Goal: Task Accomplishment & Management: Manage account settings

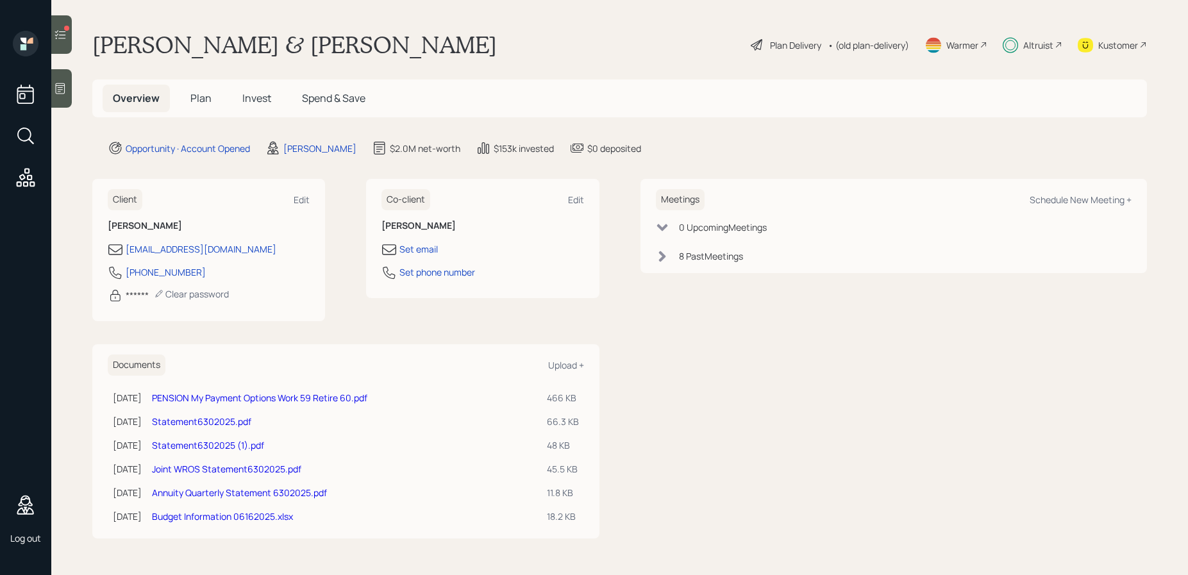
click at [58, 42] on div at bounding box center [61, 34] width 21 height 38
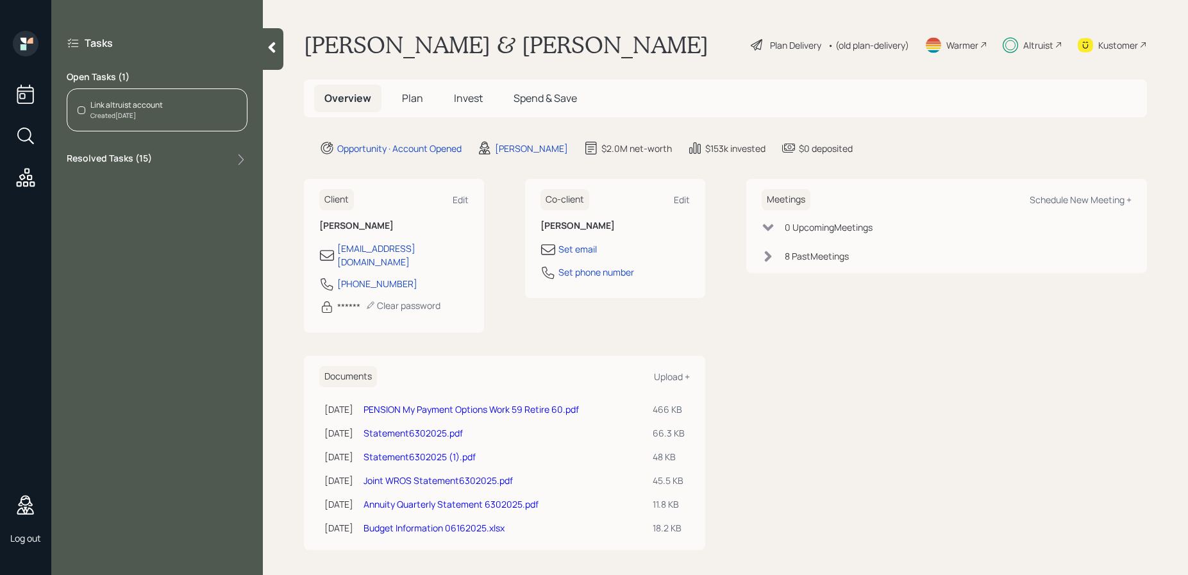
click at [473, 98] on span "Invest" at bounding box center [468, 98] width 29 height 14
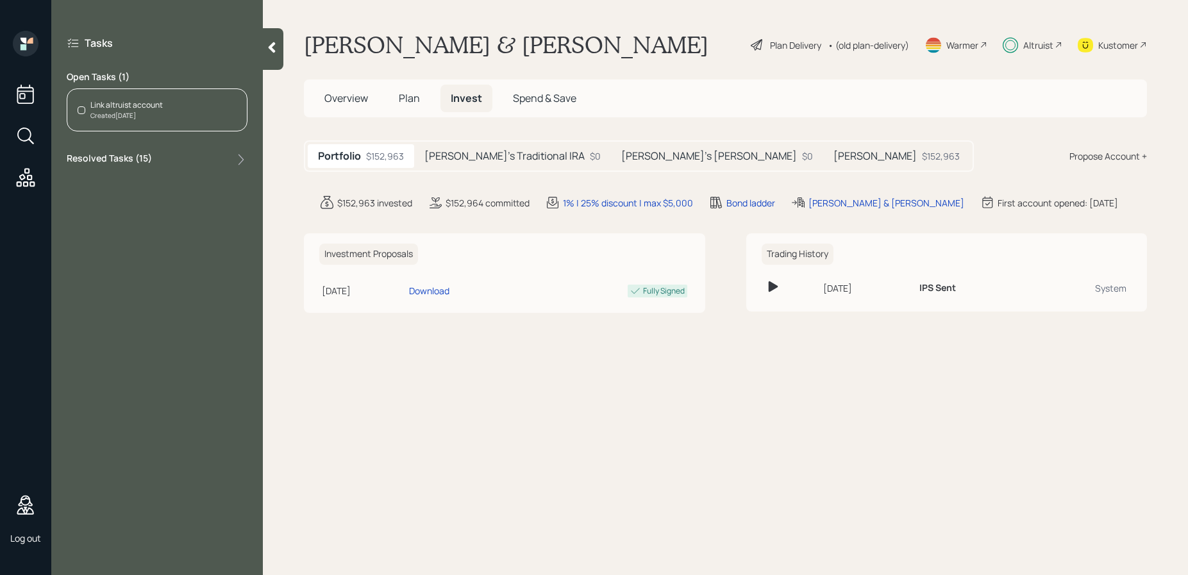
click at [468, 153] on h5 "Derek's Traditional IRA" at bounding box center [504, 156] width 160 height 12
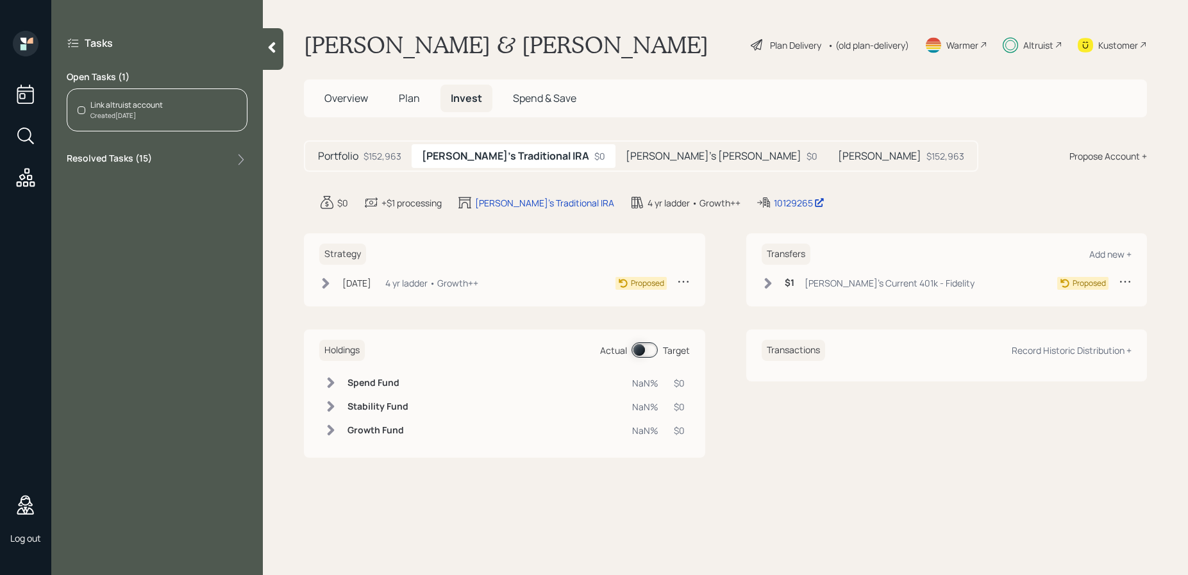
click at [625, 154] on h5 "Kristie's Roth IRA" at bounding box center [713, 156] width 176 height 12
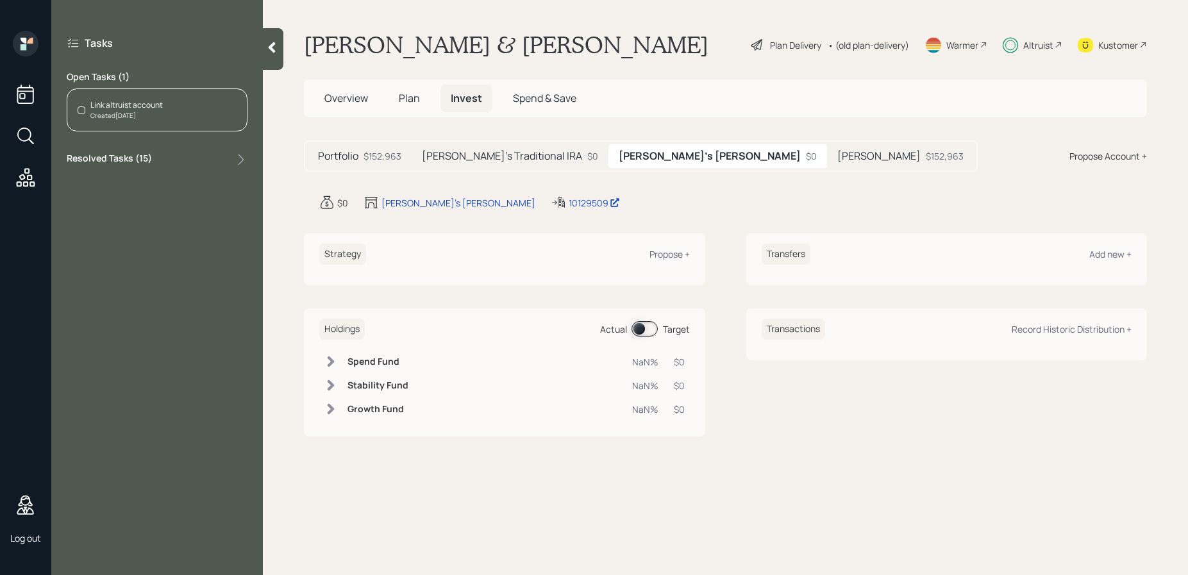
click at [527, 158] on div "Derek's Traditional IRA $0" at bounding box center [509, 156] width 197 height 24
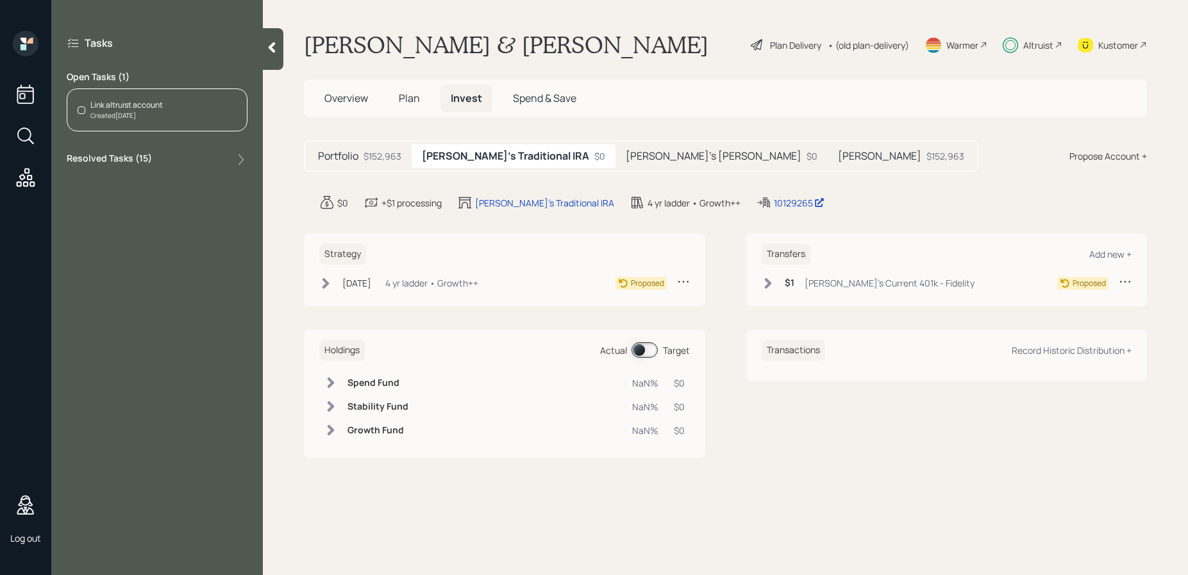
click at [838, 151] on h5 "Roth IRA" at bounding box center [879, 156] width 83 height 12
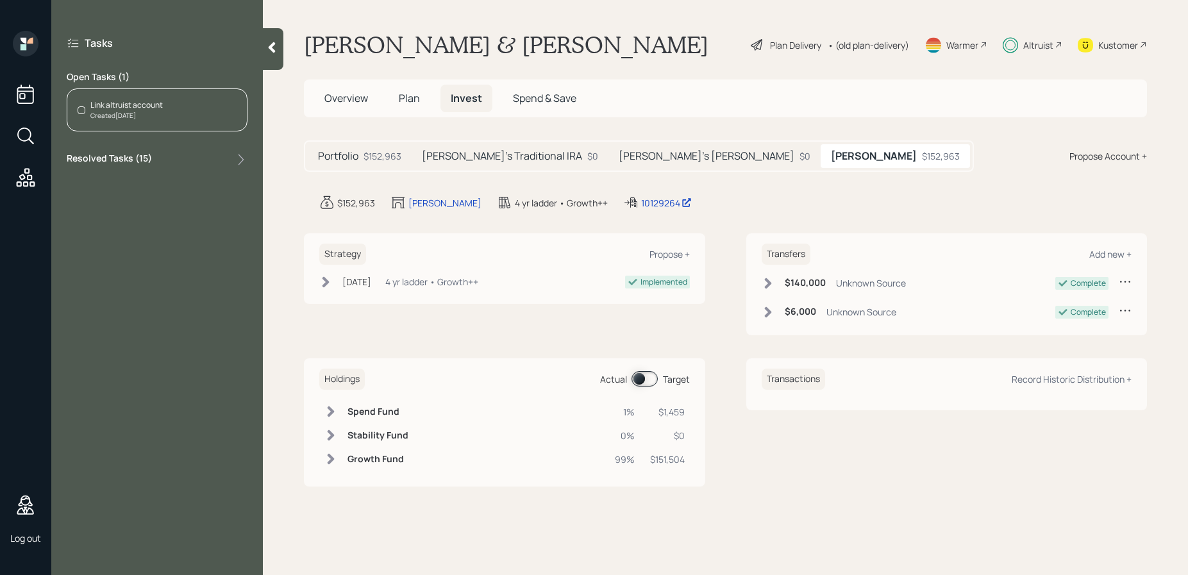
click at [136, 114] on div "Created Jul 31, 2025" at bounding box center [126, 116] width 72 height 10
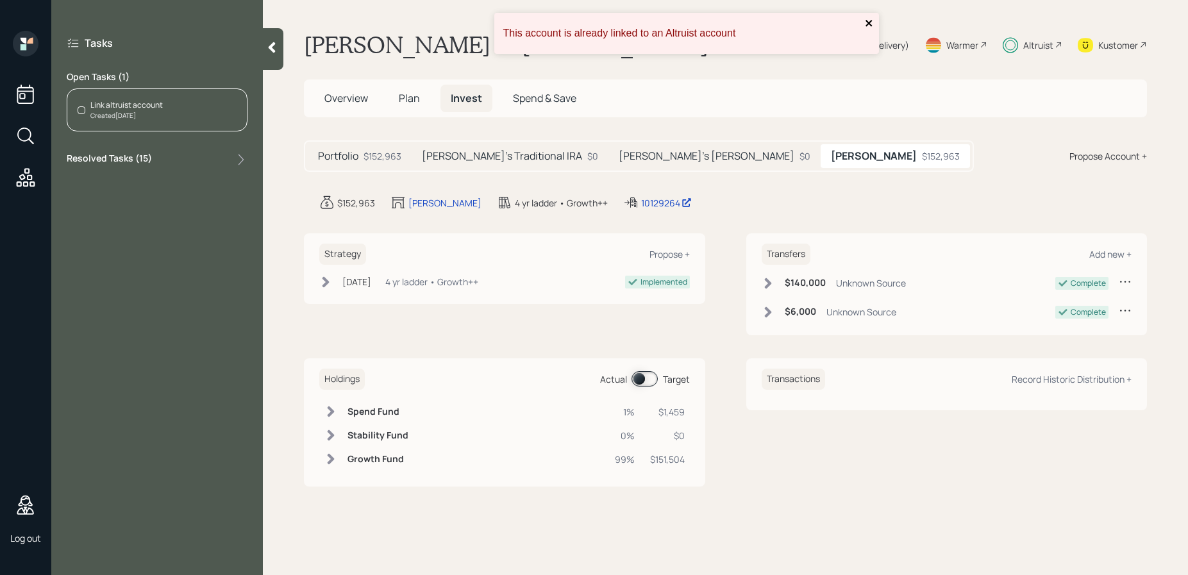
click at [866, 21] on icon "close" at bounding box center [868, 23] width 6 height 6
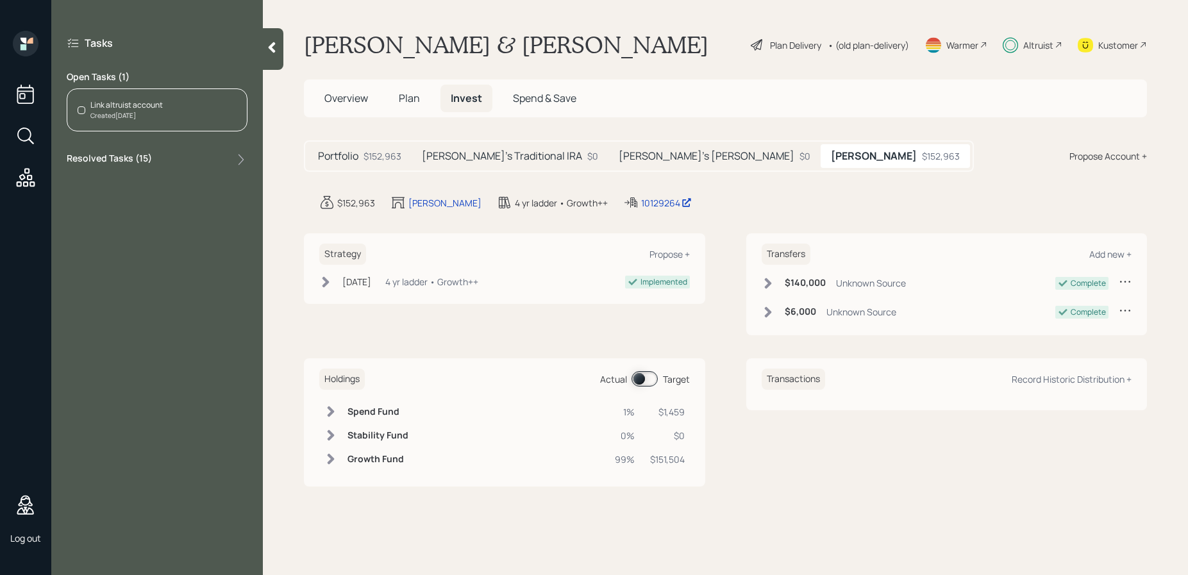
click at [590, 329] on div "Strategy Propose + Jun 23, 2025 Monday, June 23, 2025 9:33 AM EDT 4 yr ladder •…" at bounding box center [504, 284] width 401 height 102
click at [342, 104] on span "Overview" at bounding box center [346, 98] width 44 height 14
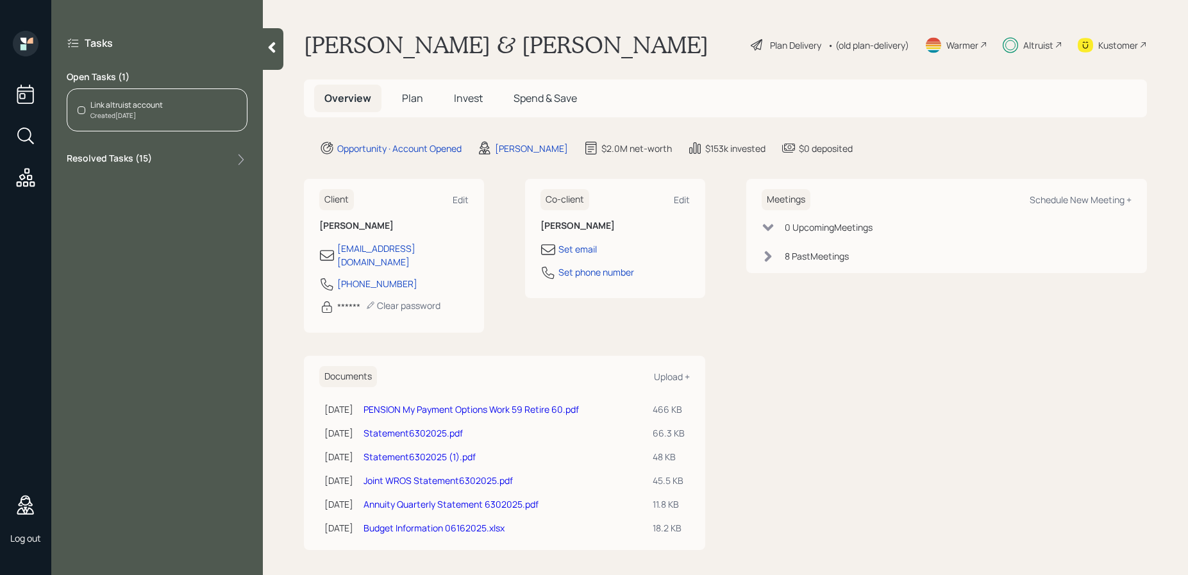
click at [401, 95] on h5 "Plan" at bounding box center [413, 99] width 42 height 28
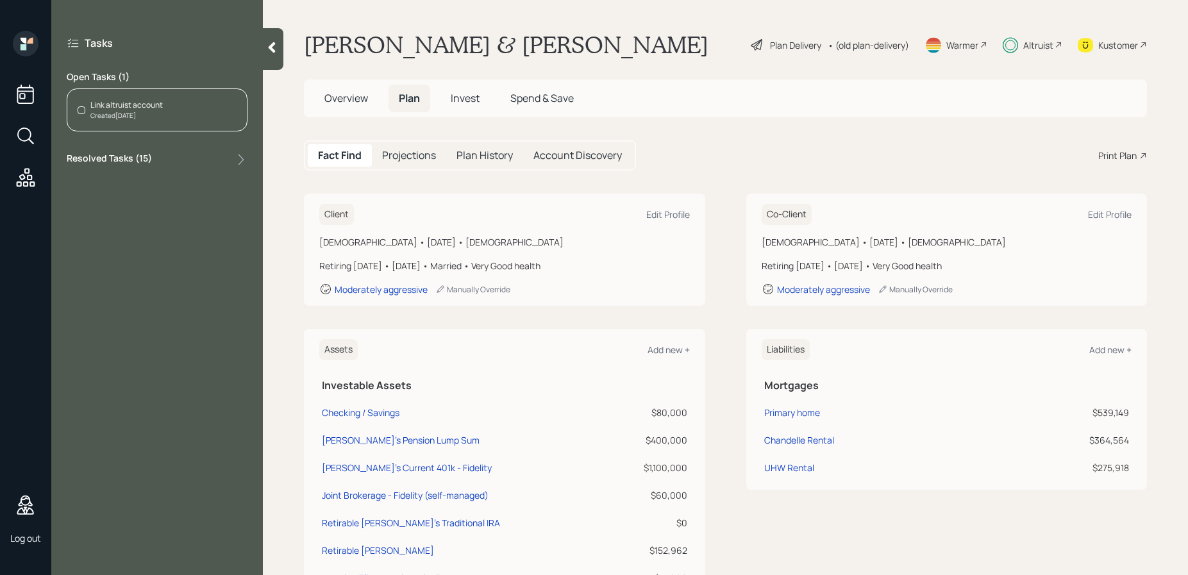
click at [404, 158] on h5 "Projections" at bounding box center [409, 155] width 54 height 12
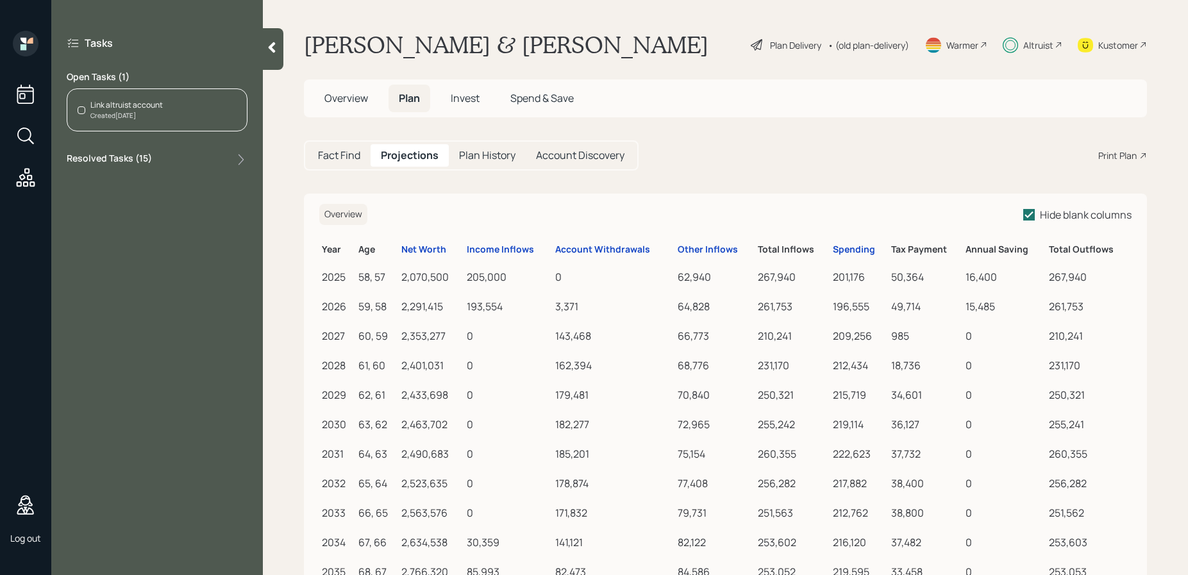
click at [347, 158] on h5 "Fact Find" at bounding box center [339, 155] width 42 height 12
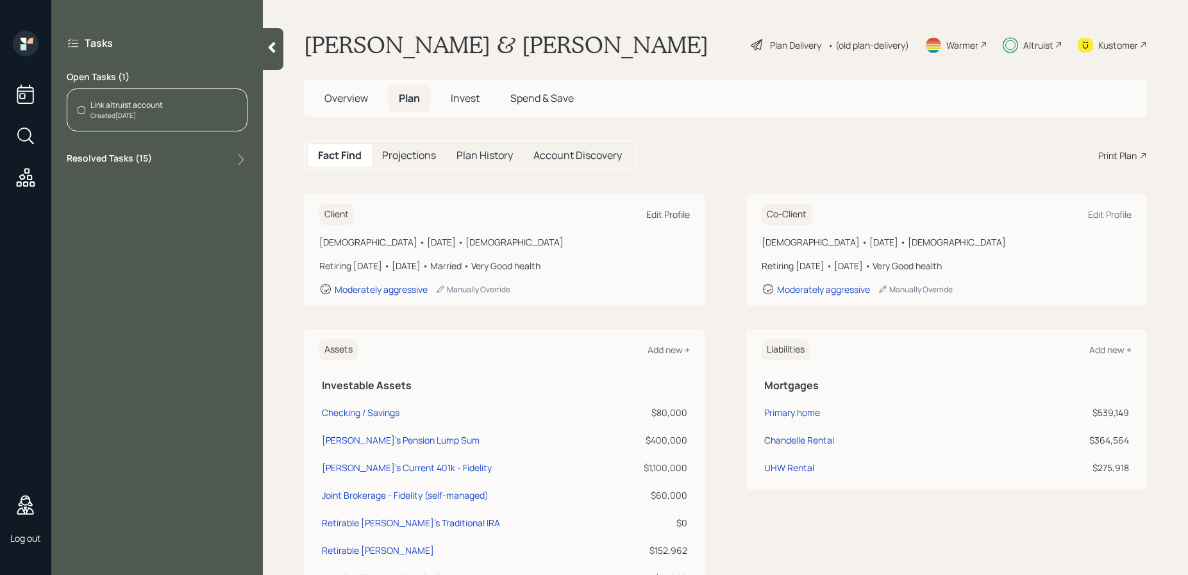
click at [664, 215] on div "Edit Profile" at bounding box center [668, 214] width 44 height 12
select select "12"
select select "very_good"
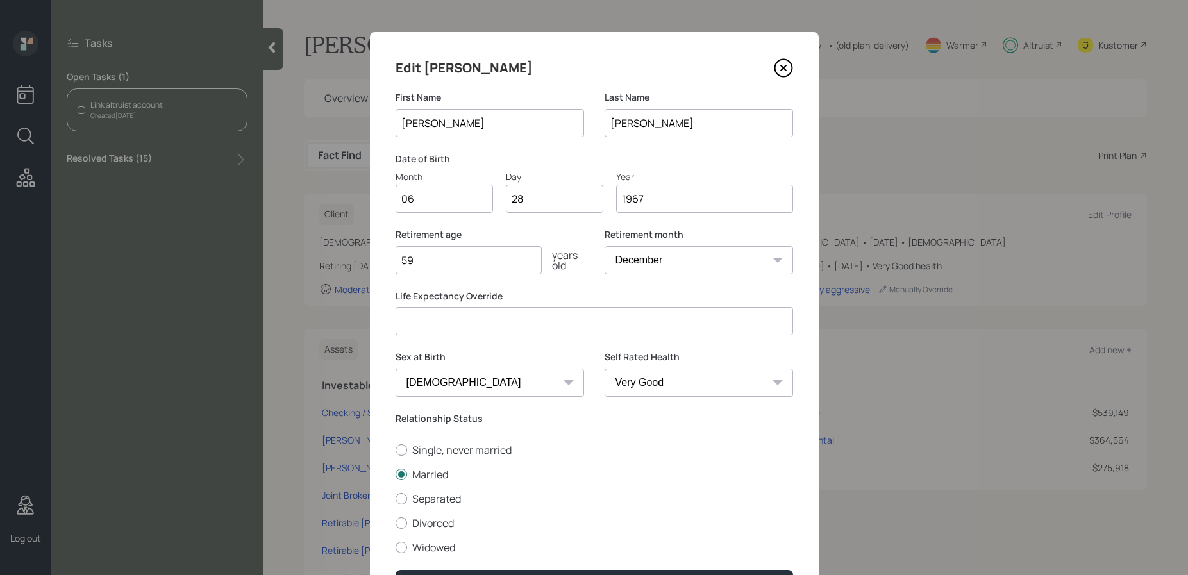
click at [786, 69] on icon at bounding box center [783, 67] width 19 height 19
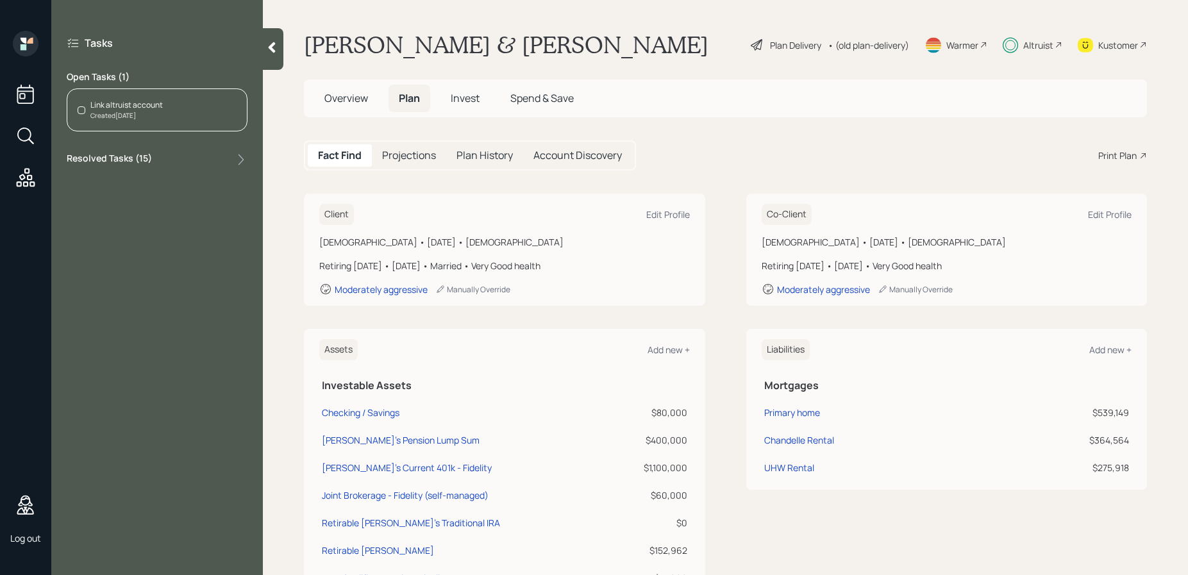
click at [643, 45] on div "Derek & Kristie Robison Plan Delivery • (old plan-delivery) Warmer Altruist Kus…" at bounding box center [725, 45] width 843 height 28
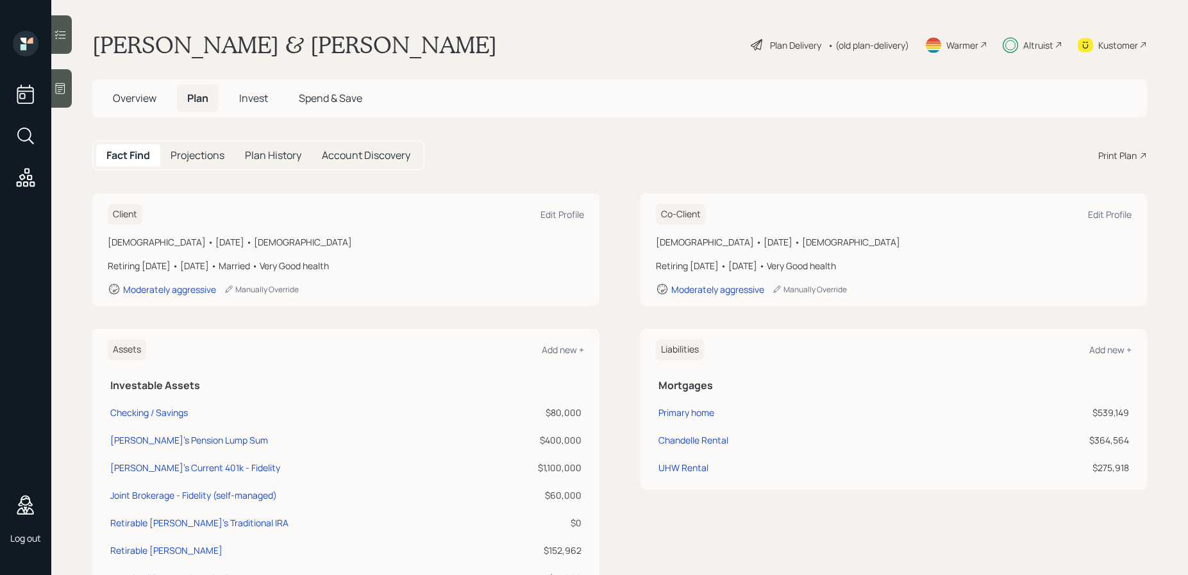
click at [58, 32] on icon at bounding box center [60, 34] width 13 height 13
